Goal: Task Accomplishment & Management: Complete application form

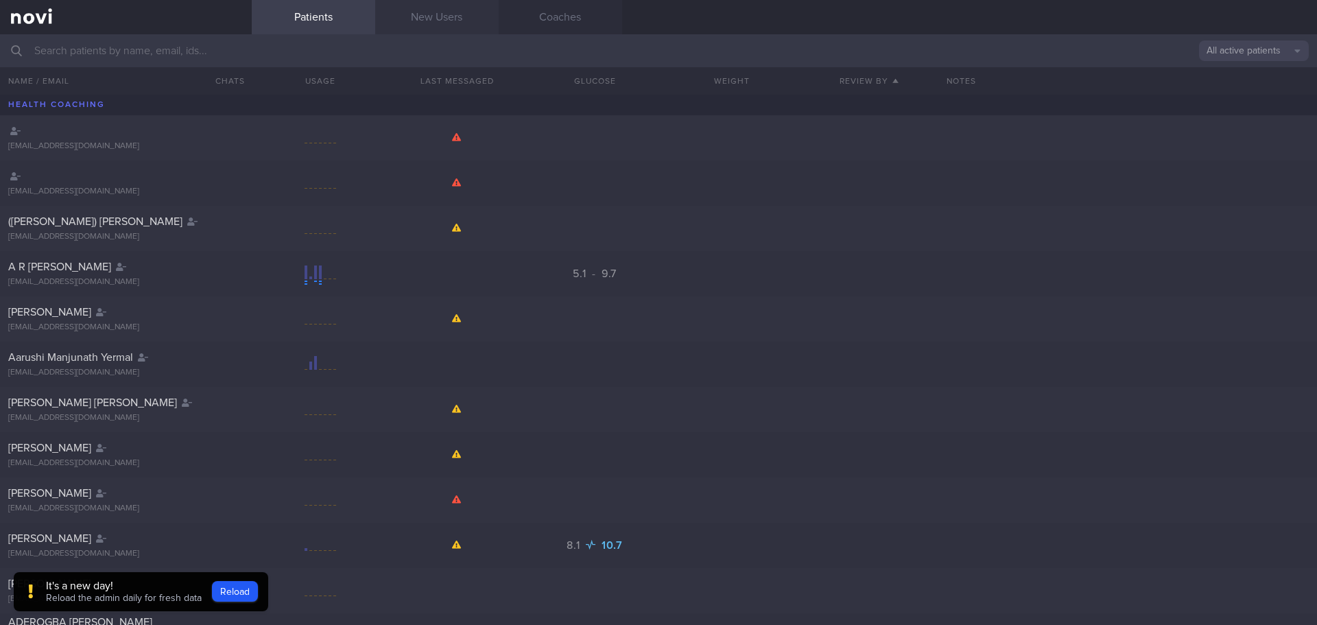
click at [429, 21] on link "New Users" at bounding box center [436, 17] width 123 height 34
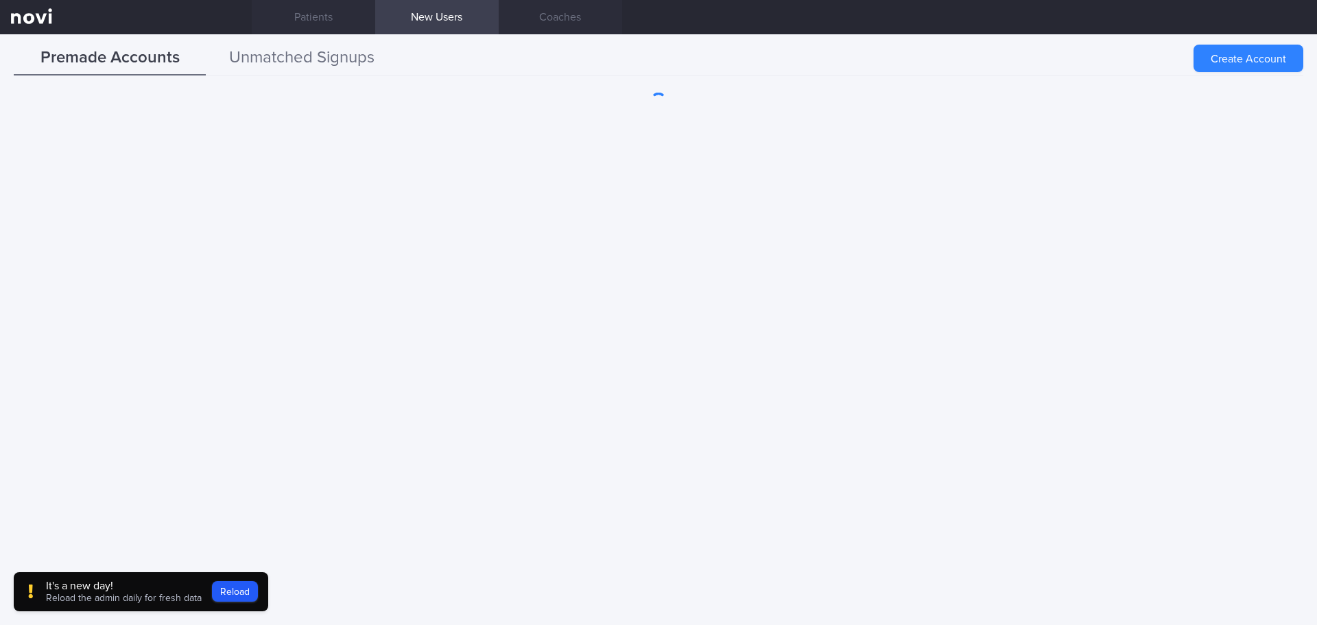
click at [305, 67] on button "Unmatched Signups" at bounding box center [302, 58] width 192 height 34
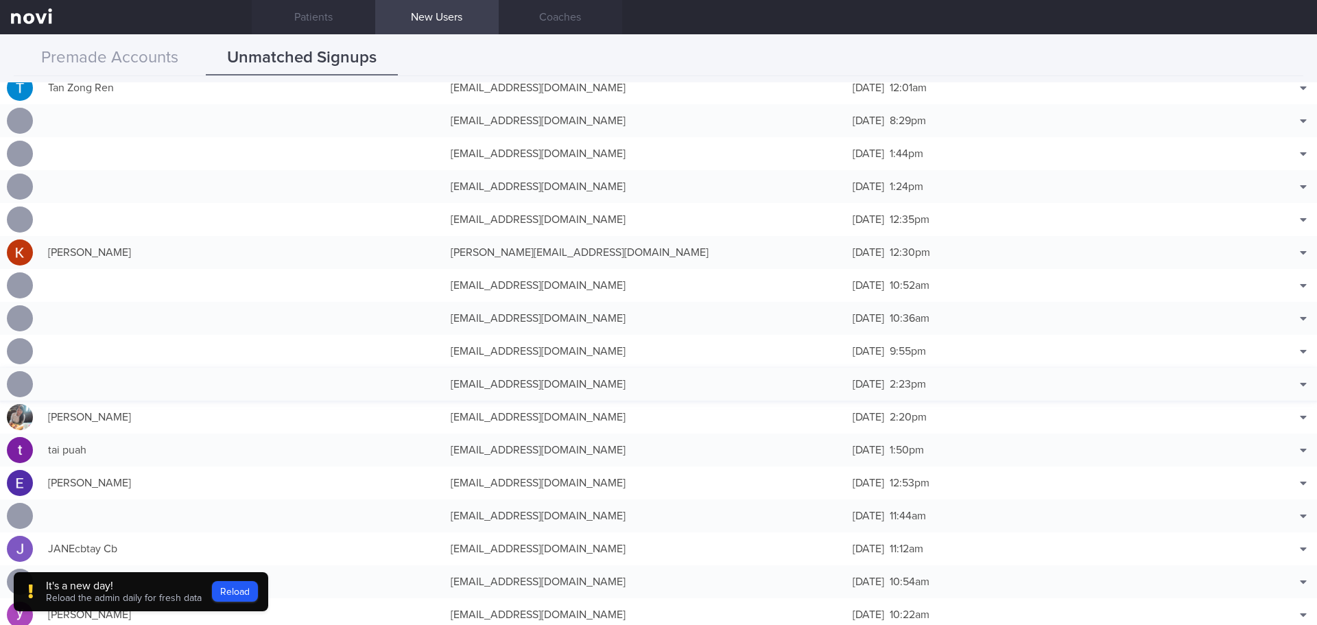
scroll to position [137, 0]
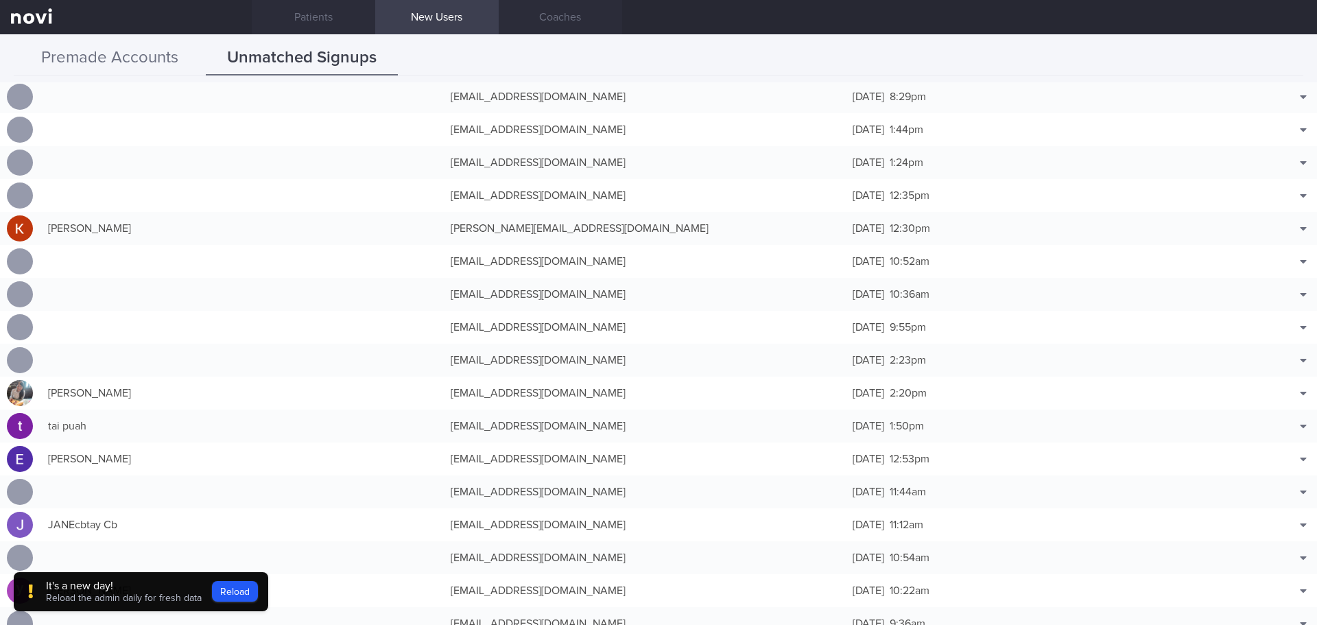
click at [158, 51] on button "Premade Accounts" at bounding box center [110, 58] width 192 height 34
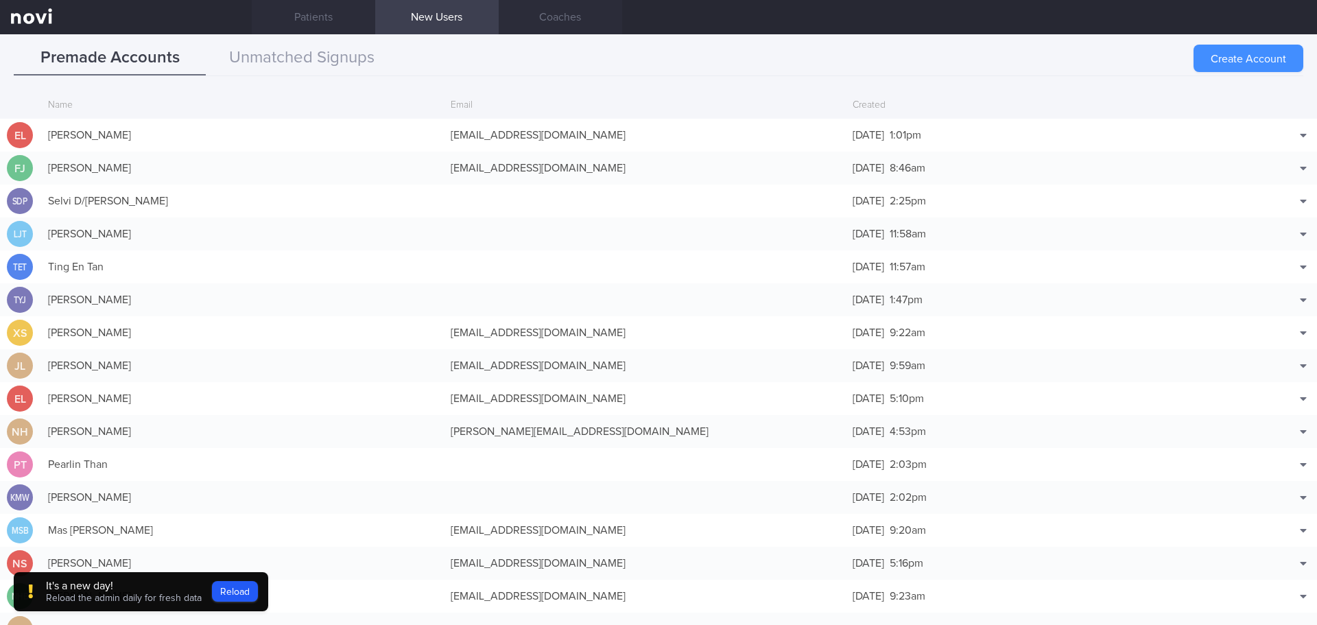
click at [1237, 56] on button "Create Account" at bounding box center [1248, 58] width 110 height 27
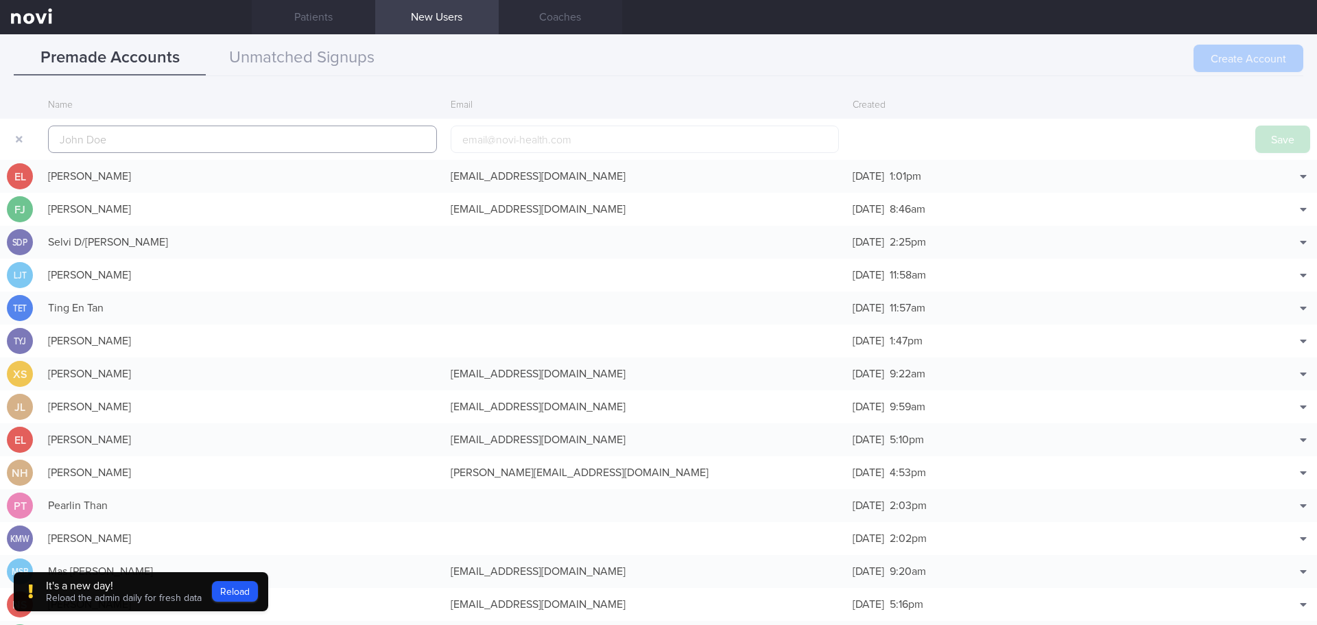
scroll to position [33, 0]
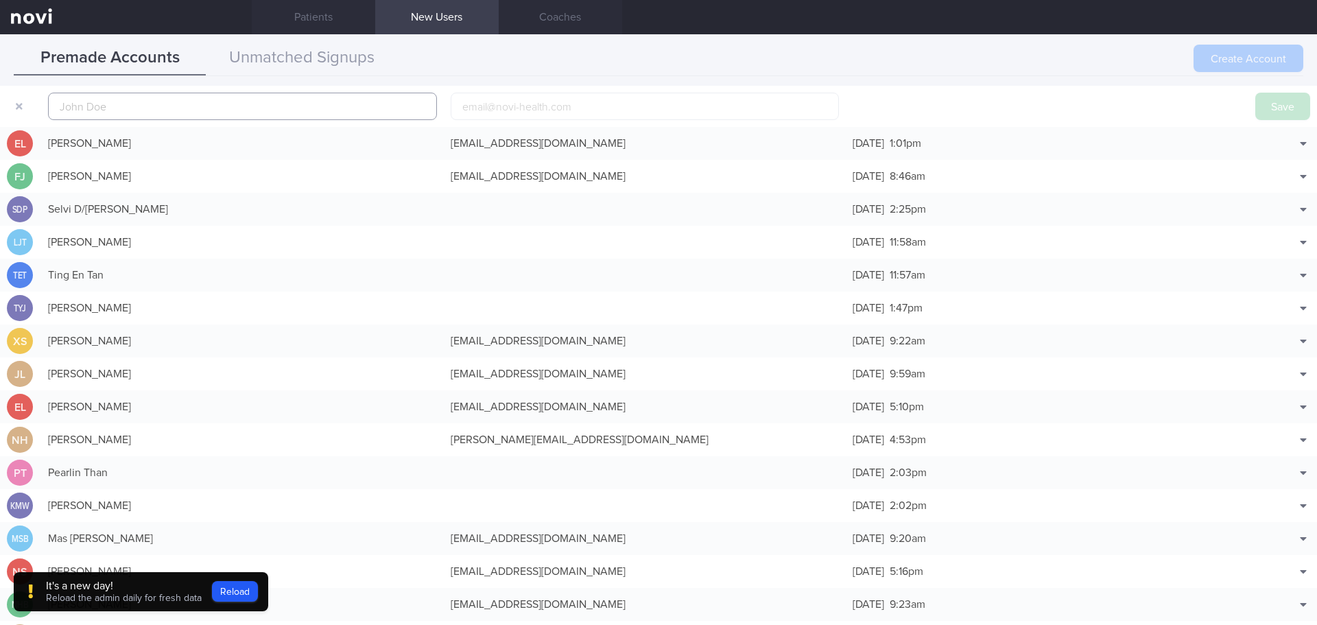
click at [361, 103] on input "text" at bounding box center [242, 106] width 389 height 27
paste input "[PERSON_NAME] LOW"
type input "[PERSON_NAME] LOW"
click at [522, 109] on input "email" at bounding box center [645, 106] width 389 height 27
paste input "[EMAIL_ADDRESS][DOMAIN_NAME]"
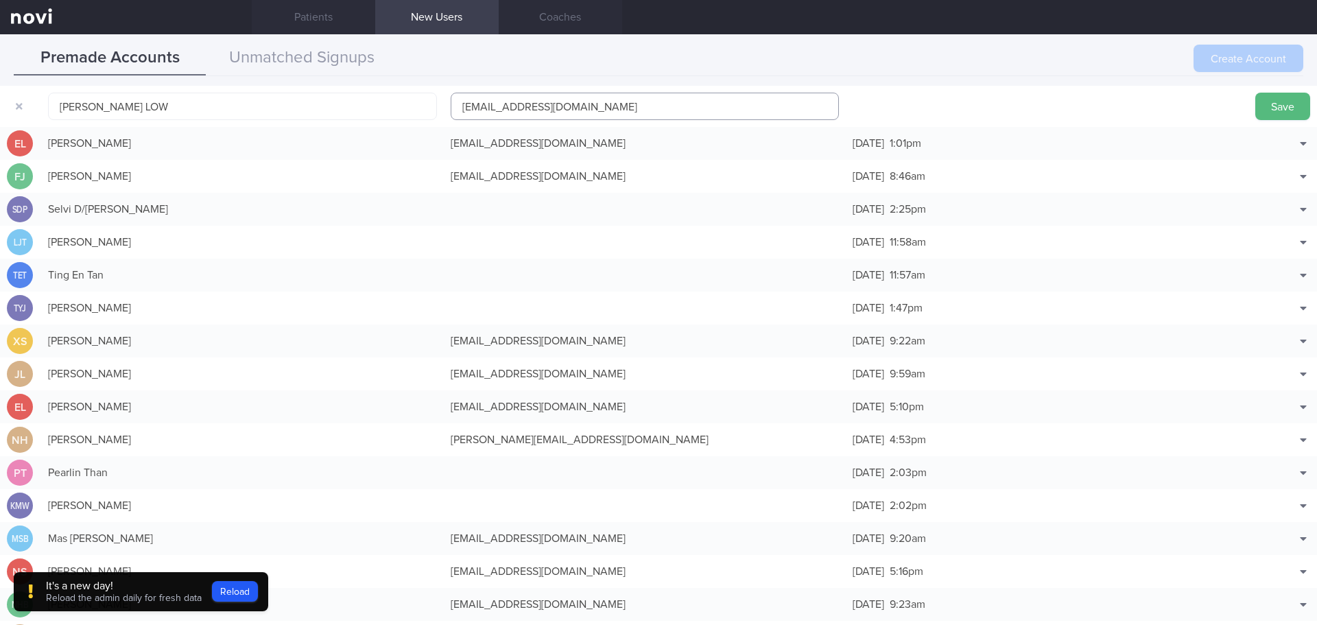
click at [497, 104] on input "[EMAIL_ADDRESS][DOMAIN_NAME]" at bounding box center [645, 106] width 389 height 27
type input "[EMAIL_ADDRESS][DOMAIN_NAME]"
click at [1260, 107] on button "Save" at bounding box center [1282, 106] width 55 height 27
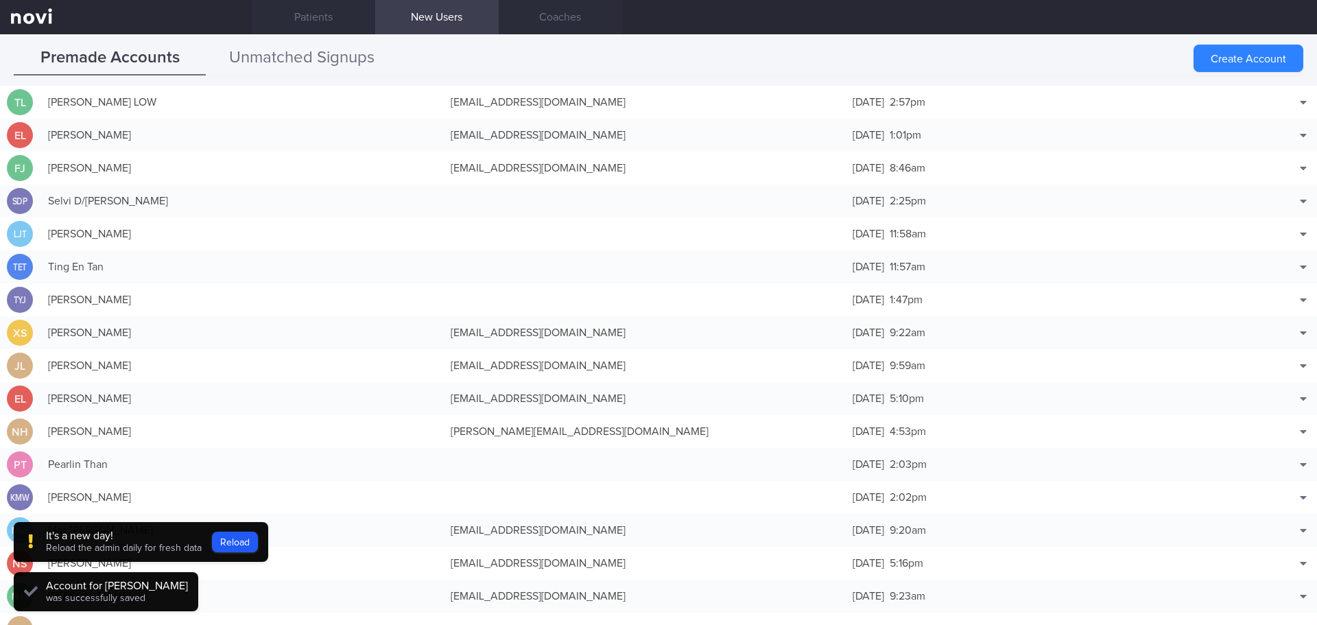
click at [318, 58] on button "Unmatched Signups" at bounding box center [302, 58] width 192 height 34
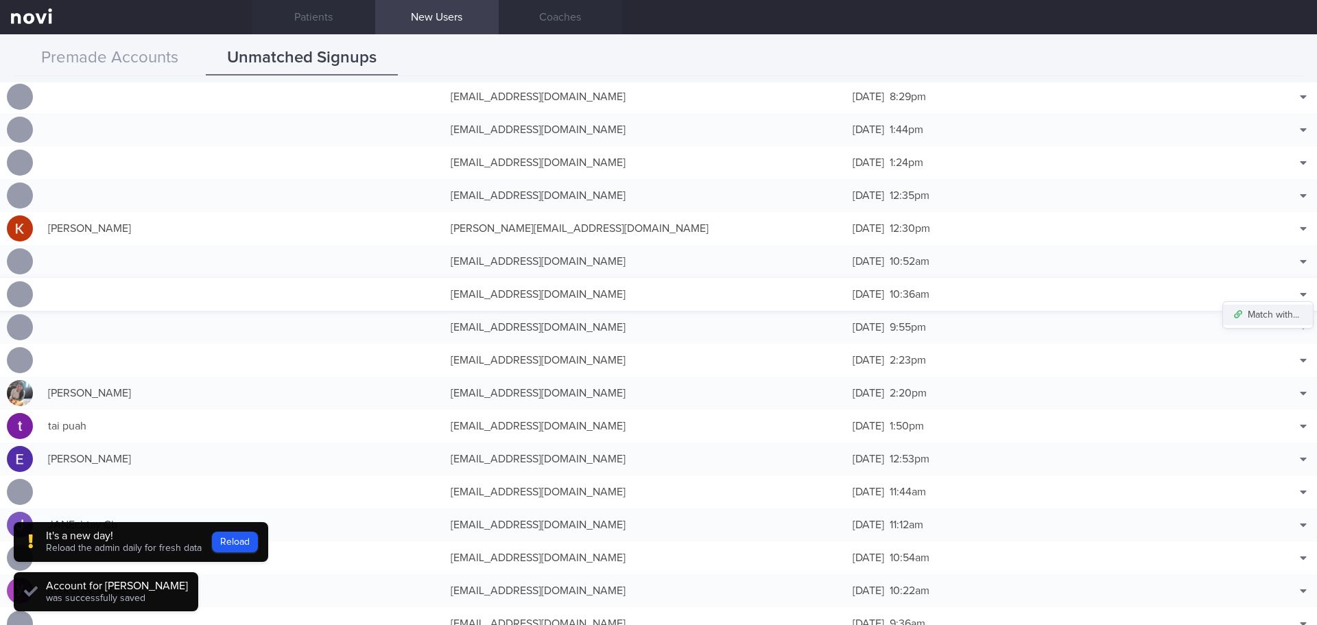
click at [1273, 311] on button "Match with..." at bounding box center [1268, 315] width 90 height 21
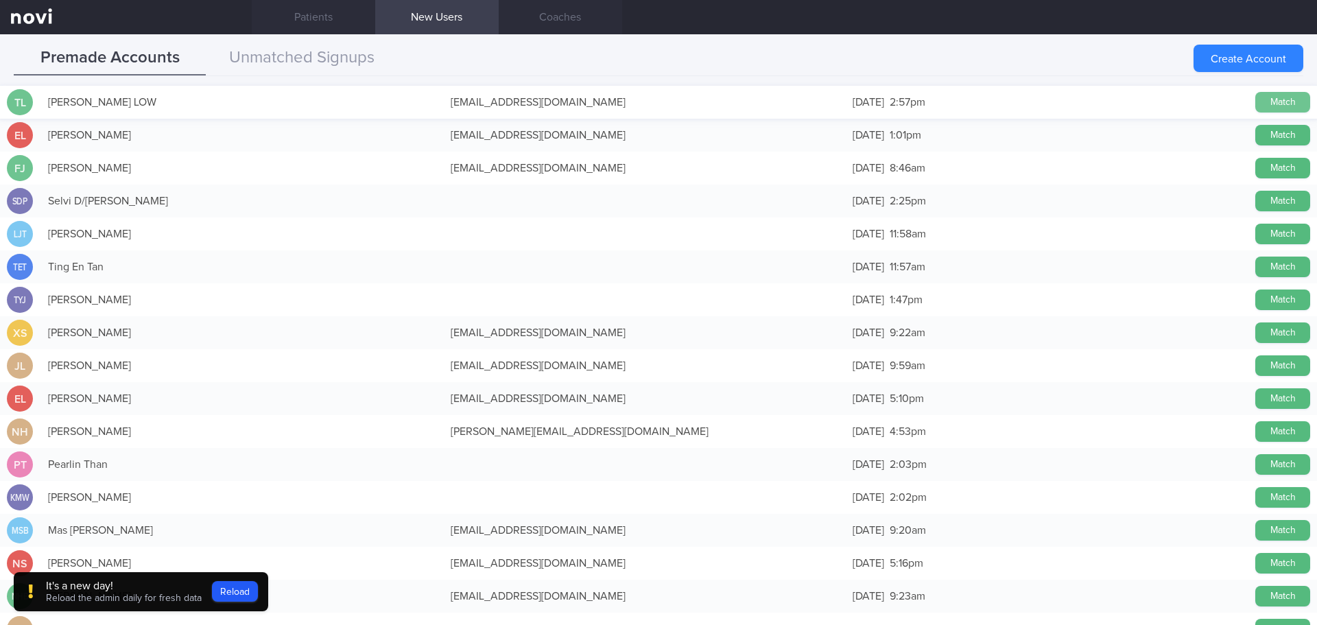
click at [1270, 104] on button "Match" at bounding box center [1282, 102] width 55 height 21
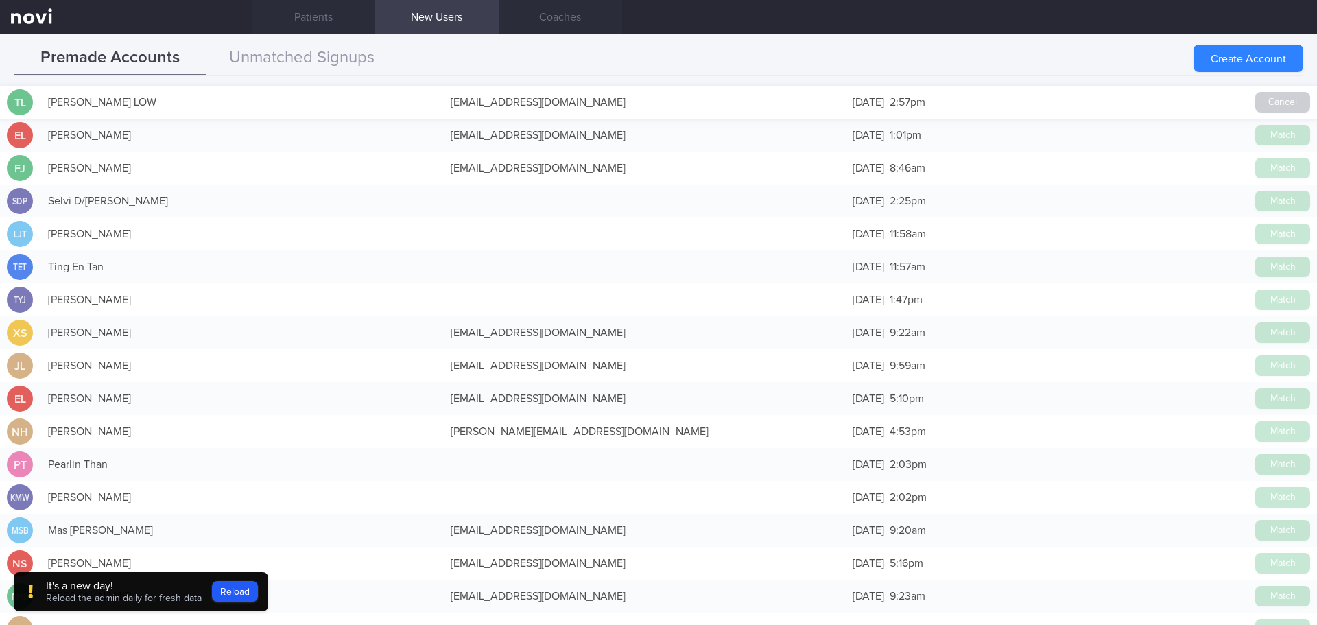
scroll to position [134, 0]
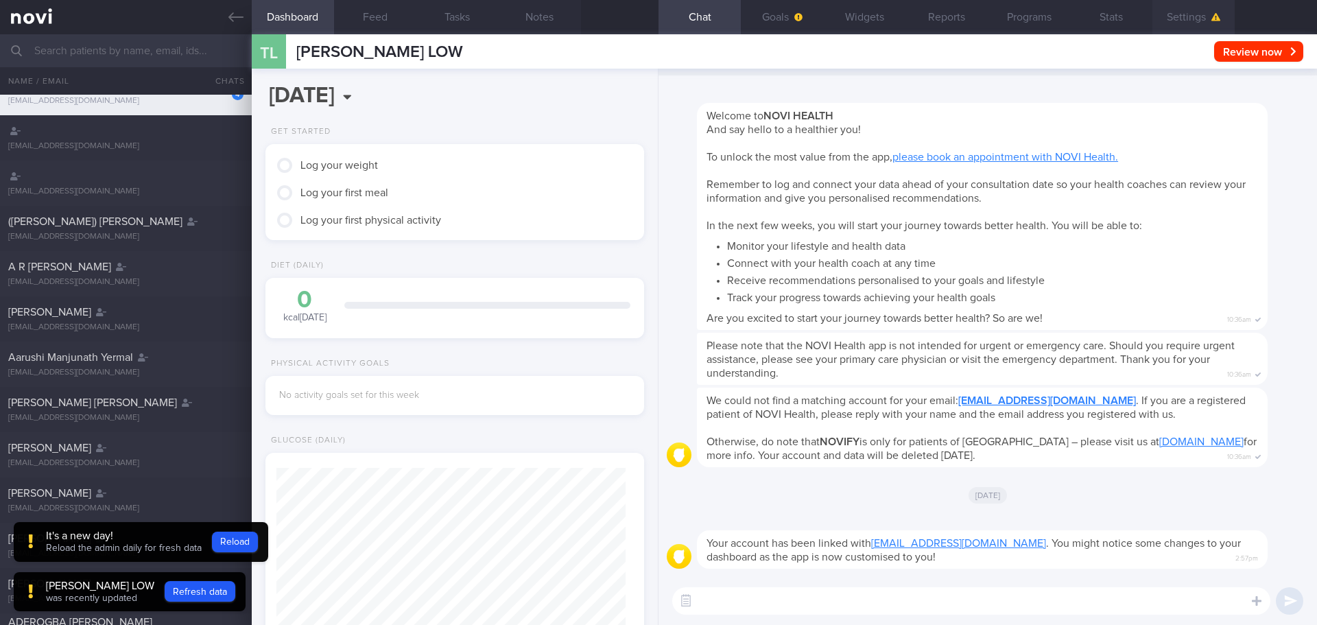
click at [1176, 10] on button "Settings" at bounding box center [1193, 17] width 82 height 34
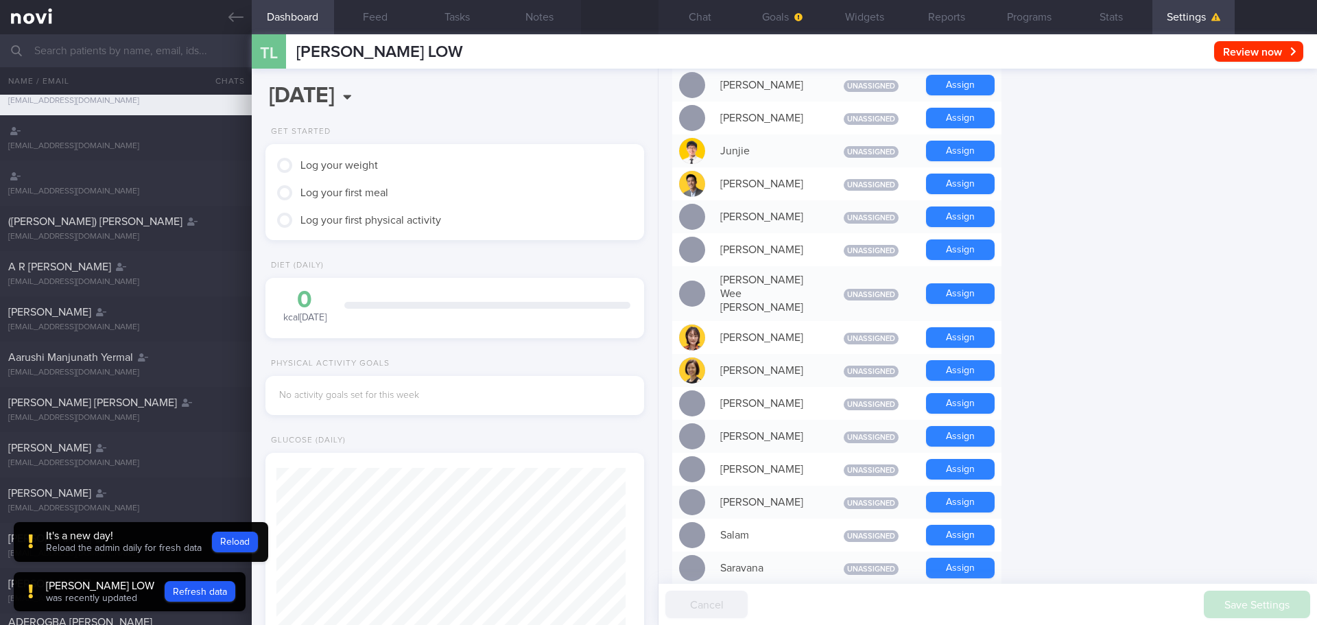
scroll to position [1097, 0]
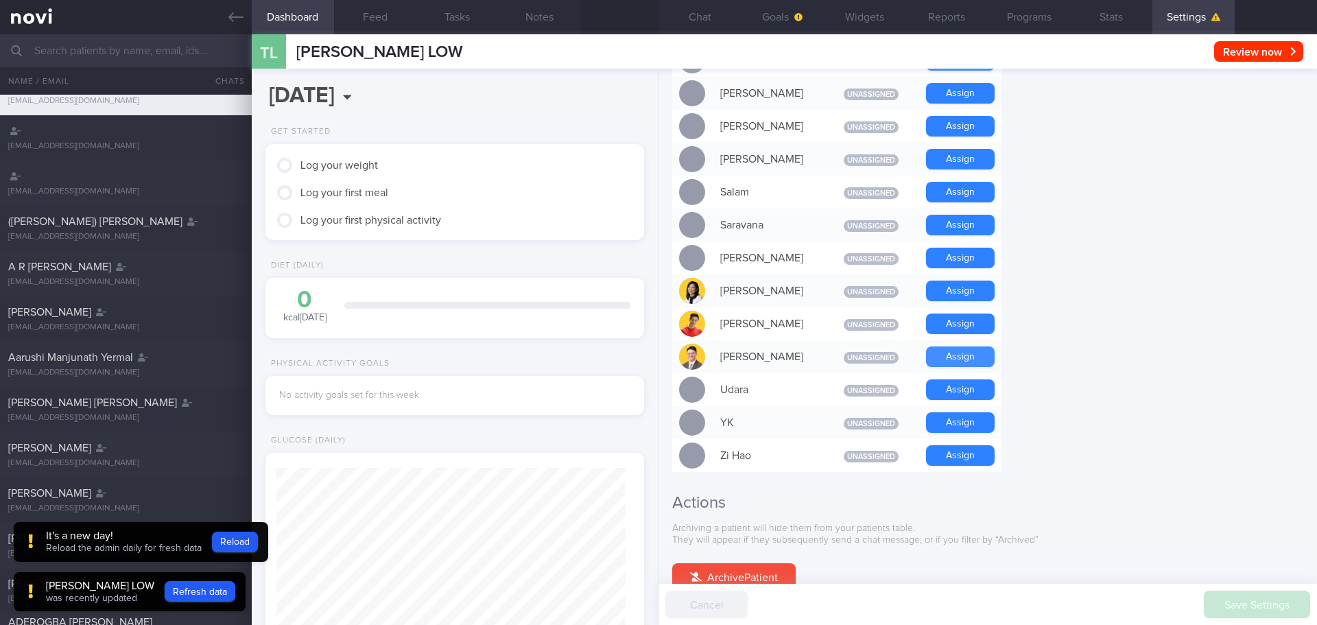
click at [961, 346] on button "Assign" at bounding box center [960, 356] width 69 height 21
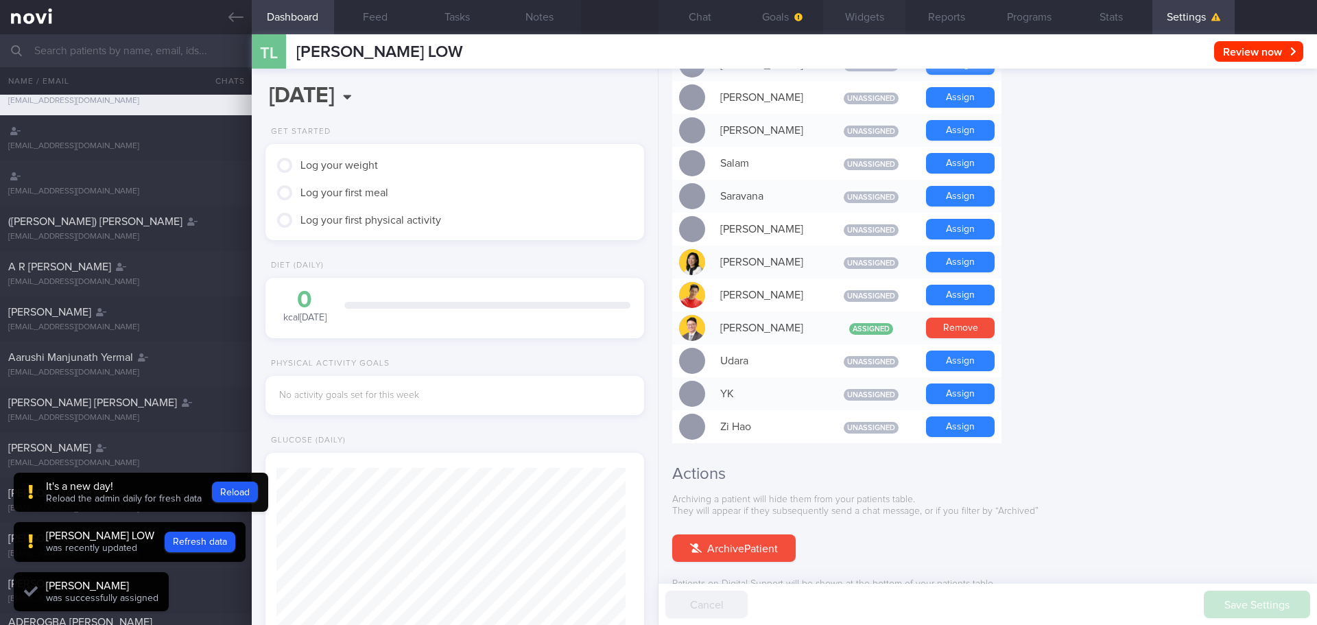
scroll to position [1069, 0]
